Goal: Task Accomplishment & Management: Use online tool/utility

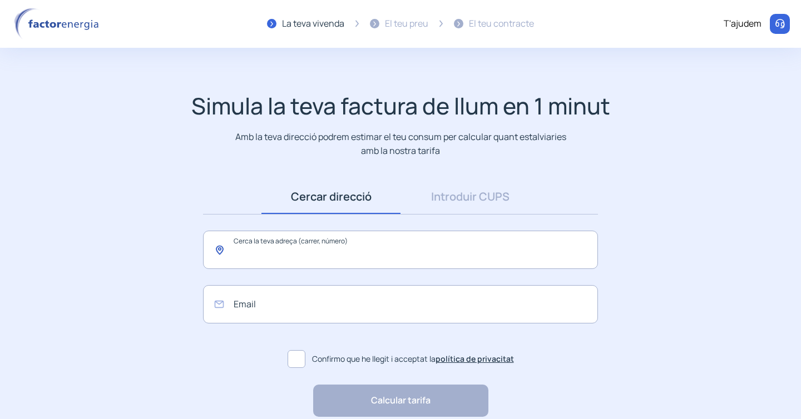
click at [347, 254] on input "text" at bounding box center [400, 250] width 395 height 38
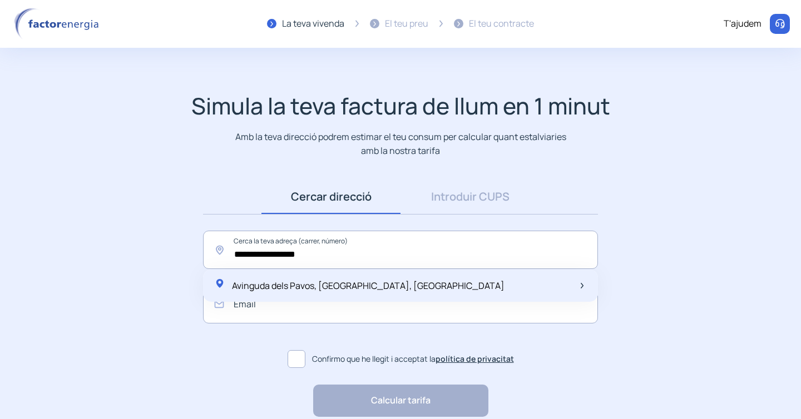
click at [331, 288] on span "Avinguda dels Pavos, [GEOGRAPHIC_DATA], [GEOGRAPHIC_DATA]" at bounding box center [368, 286] width 272 height 12
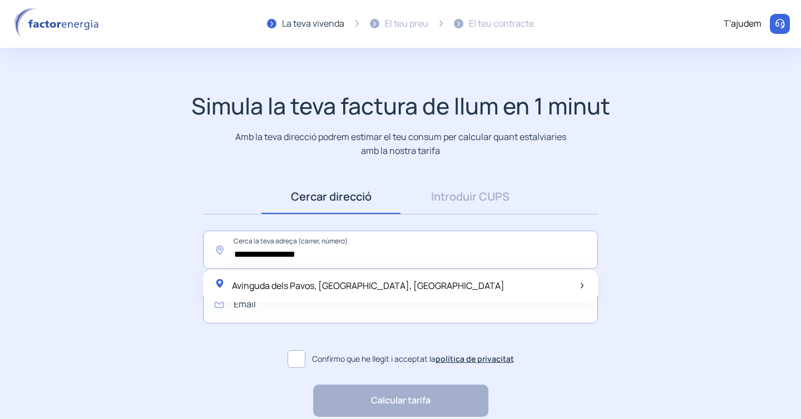
type input "**********"
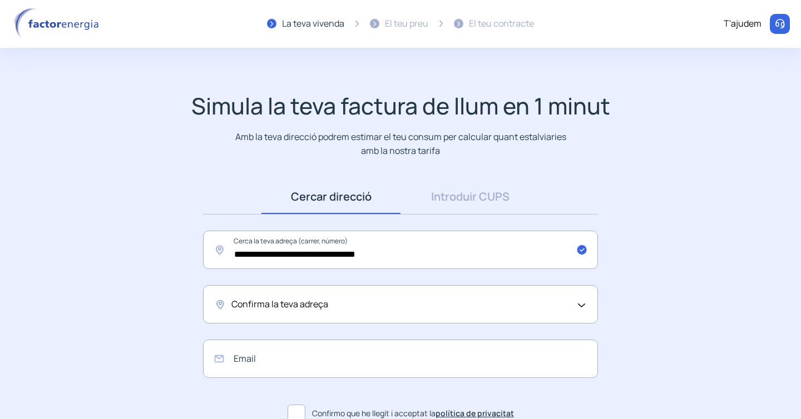
click at [343, 311] on div "Confirma la teva adreça" at bounding box center [397, 304] width 333 height 14
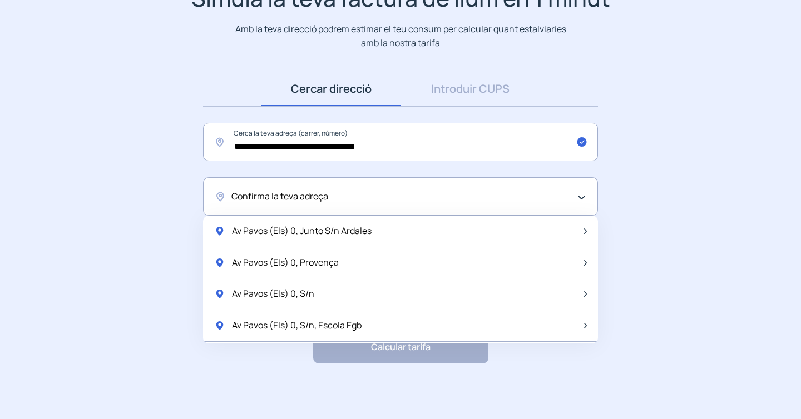
click at [378, 286] on div "Av Pavos (Els) 0, S/n" at bounding box center [400, 295] width 395 height 32
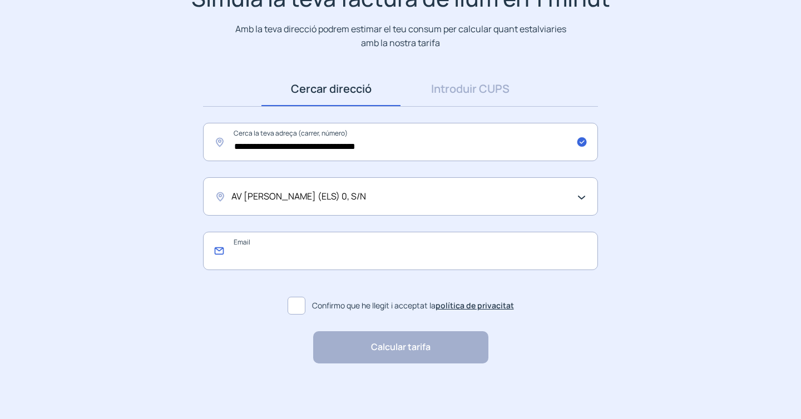
click at [320, 256] on input "email" at bounding box center [400, 251] width 395 height 38
type input "**********"
click at [289, 305] on span at bounding box center [296, 306] width 18 height 18
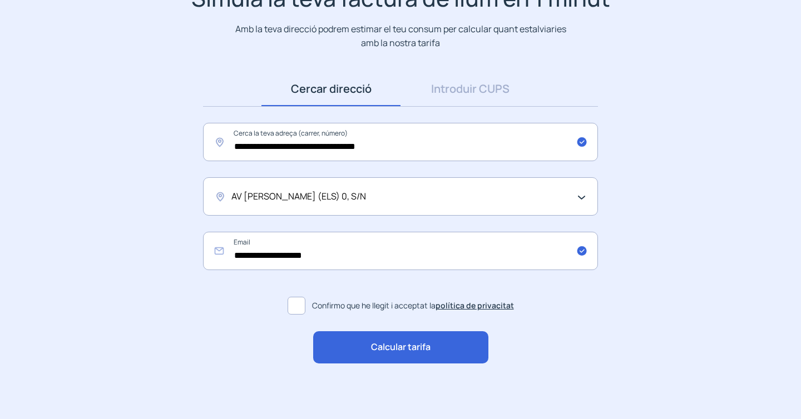
click at [398, 353] on span "Calcular tarifa" at bounding box center [400, 347] width 59 height 14
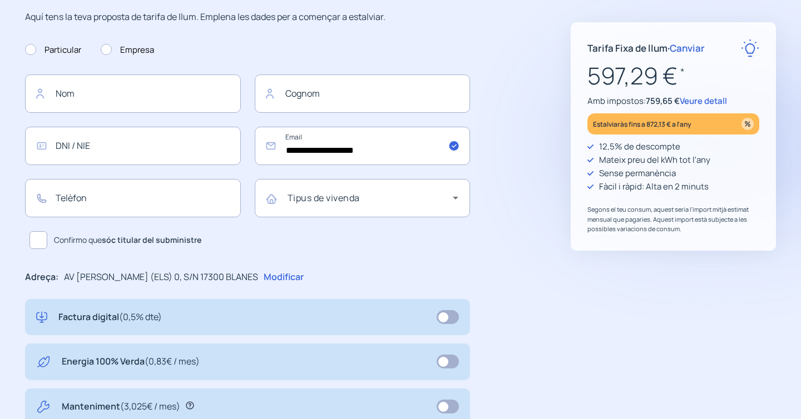
scroll to position [112, 0]
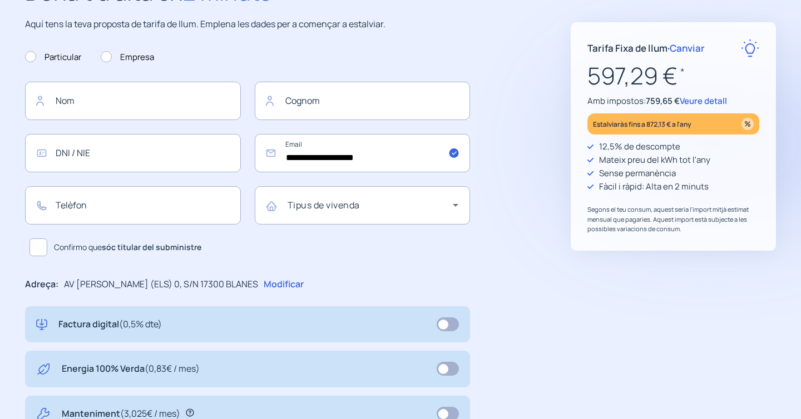
click at [701, 98] on span "Veure detall" at bounding box center [703, 101] width 47 height 12
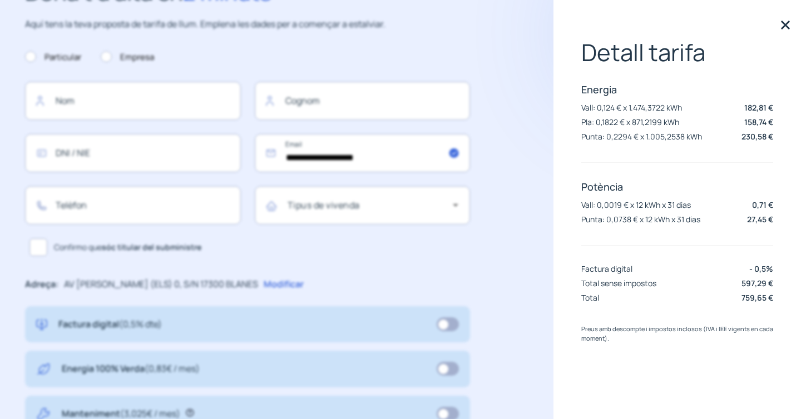
click at [785, 26] on img at bounding box center [785, 25] width 17 height 17
